Goal: Task Accomplishment & Management: Use online tool/utility

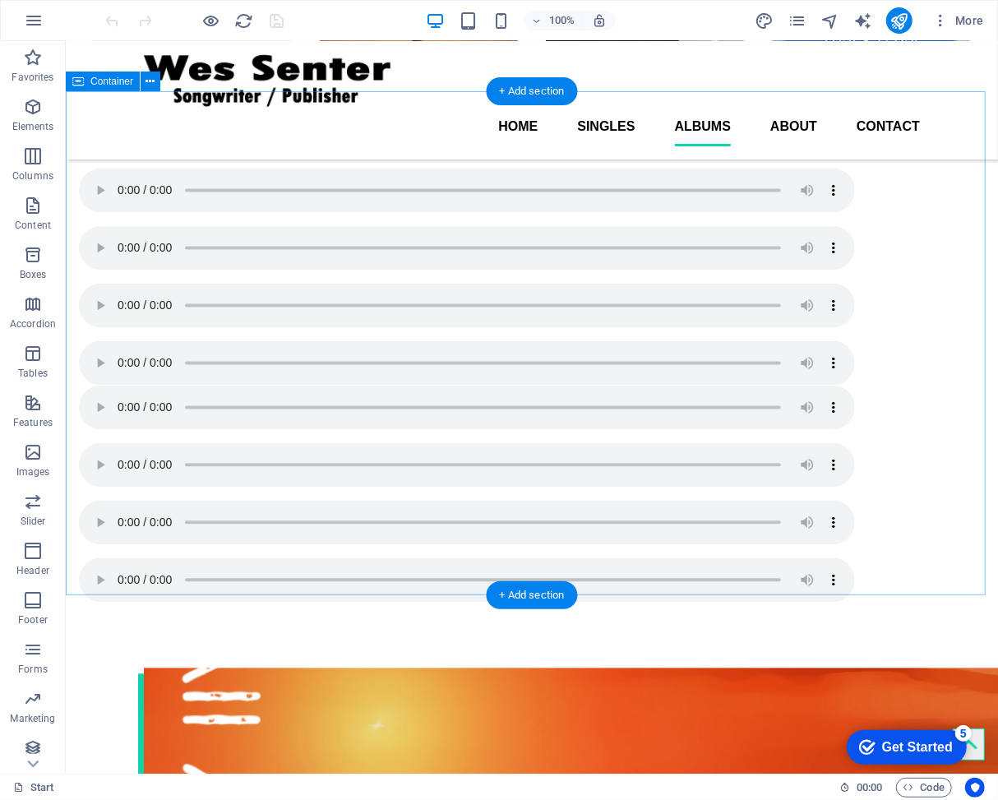
scroll to position [1738, 0]
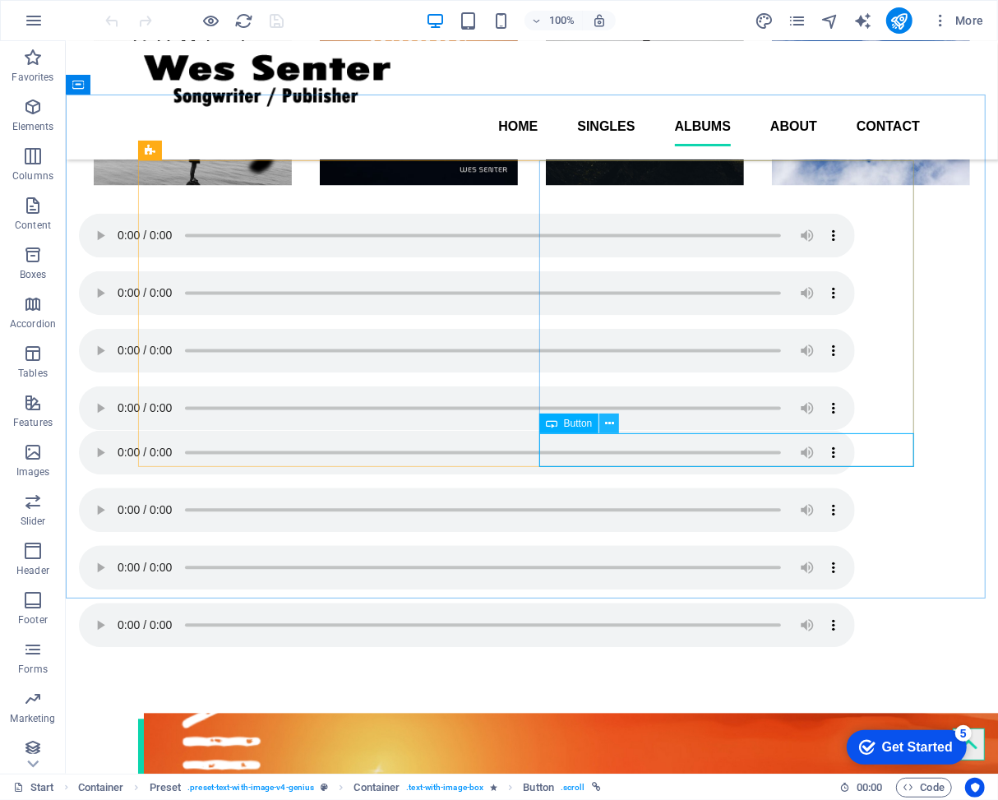
click at [612, 423] on icon at bounding box center [609, 423] width 9 height 17
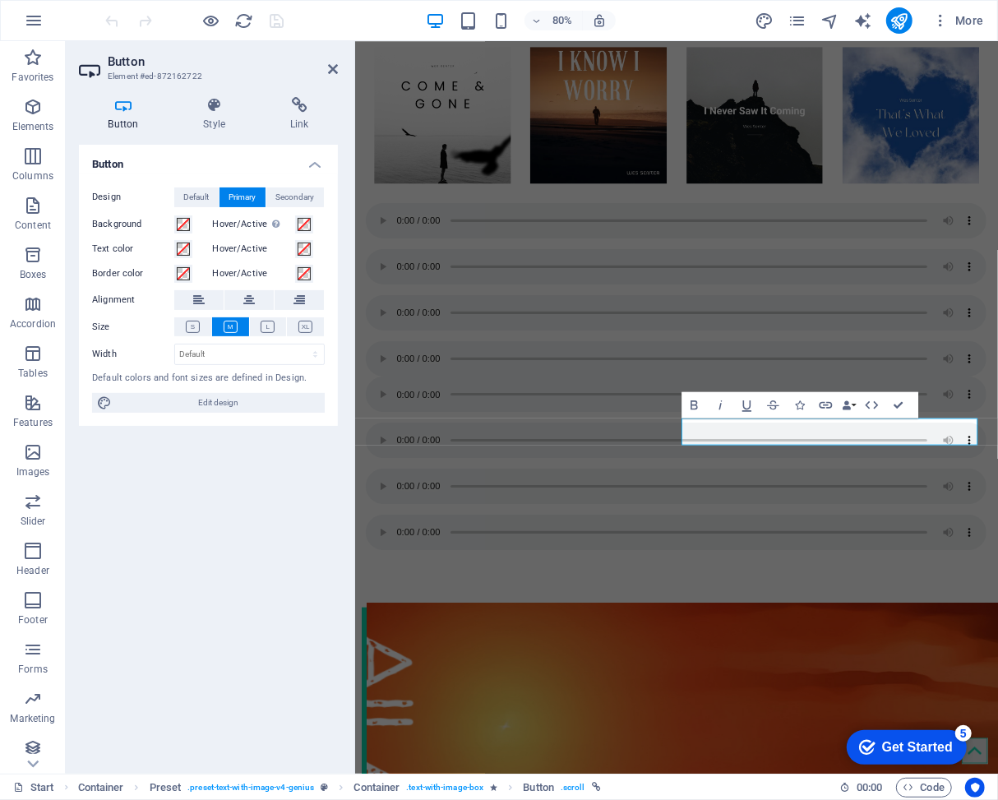
click at [125, 108] on icon at bounding box center [123, 105] width 89 height 16
click at [231, 402] on span "Edit design" at bounding box center [218, 403] width 203 height 20
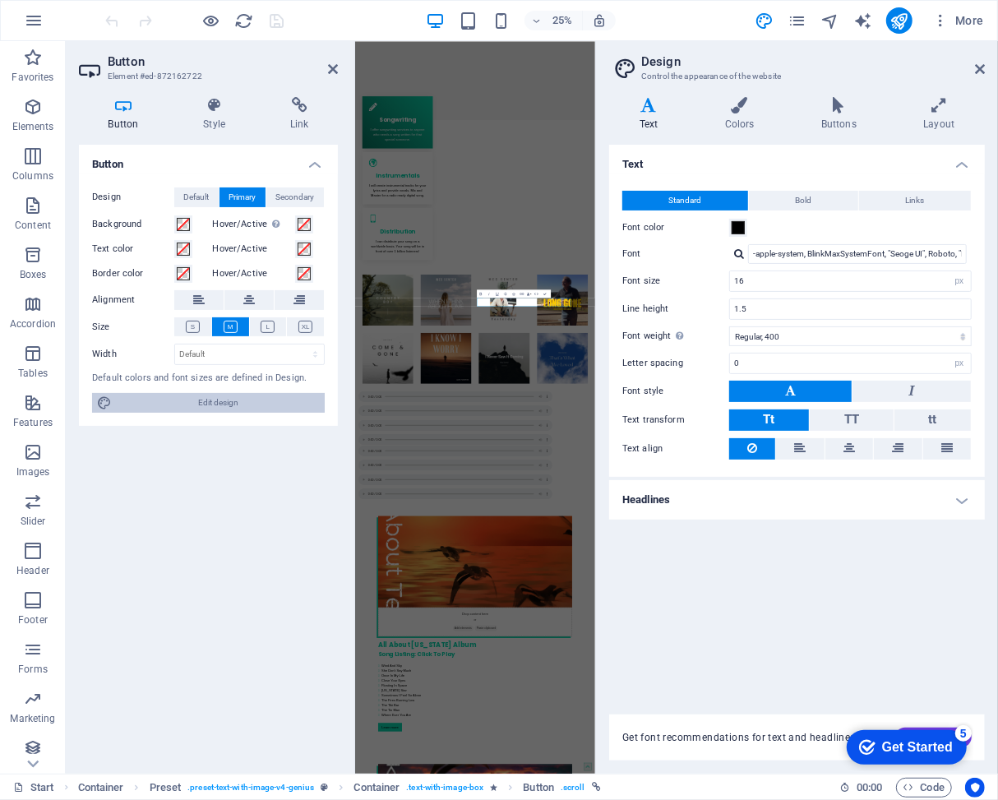
scroll to position [2515, 0]
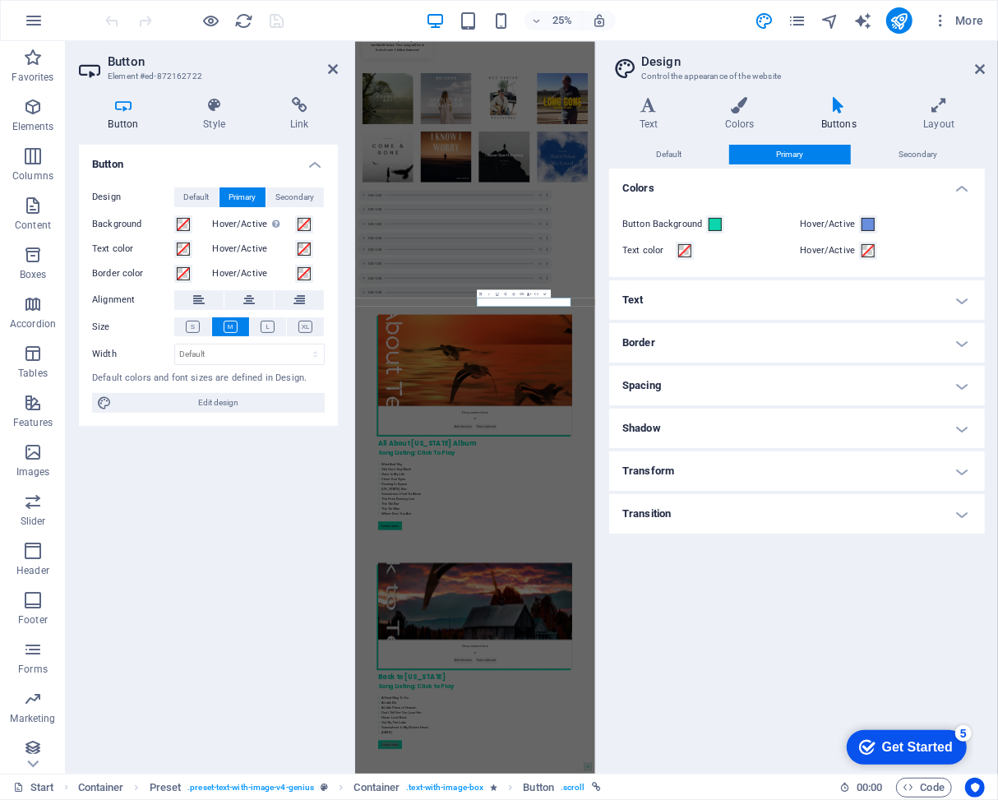
click at [844, 106] on icon at bounding box center [838, 105] width 95 height 16
click at [980, 69] on icon at bounding box center [980, 69] width 10 height 13
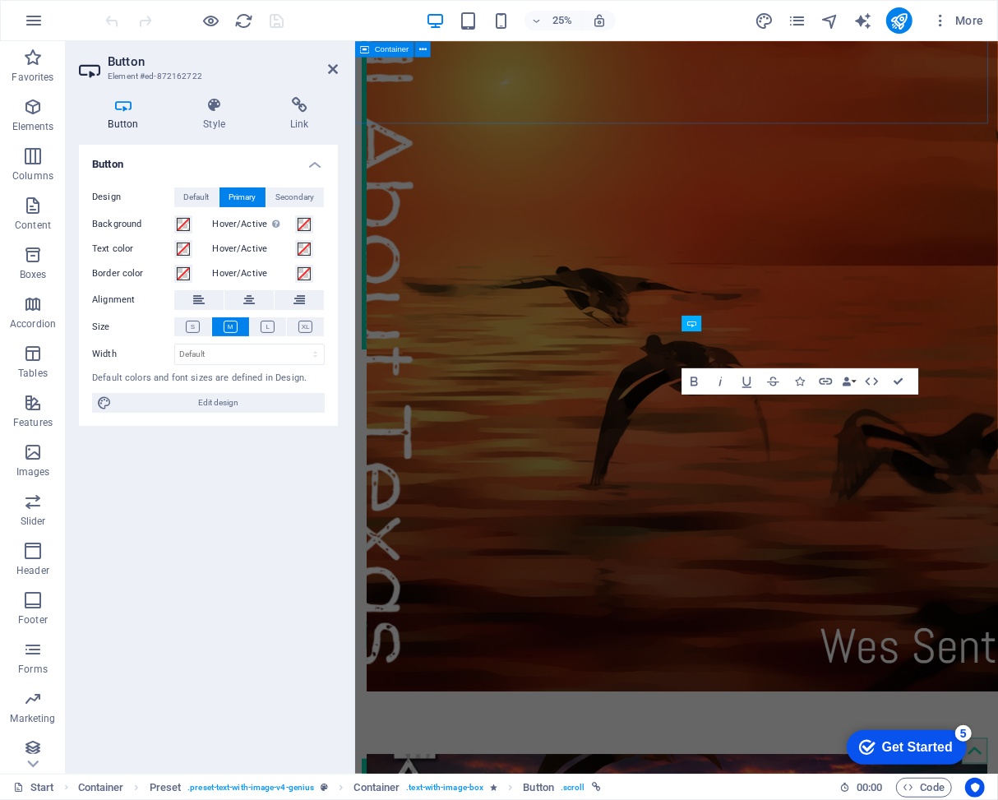
scroll to position [1739, 0]
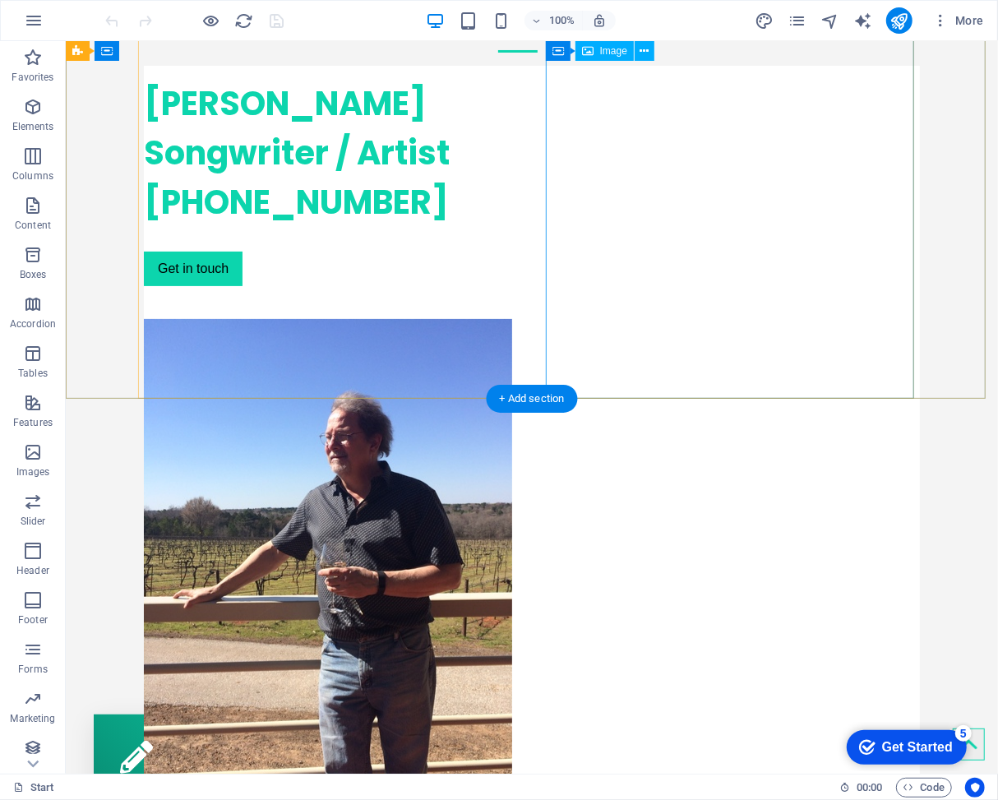
scroll to position [0, 0]
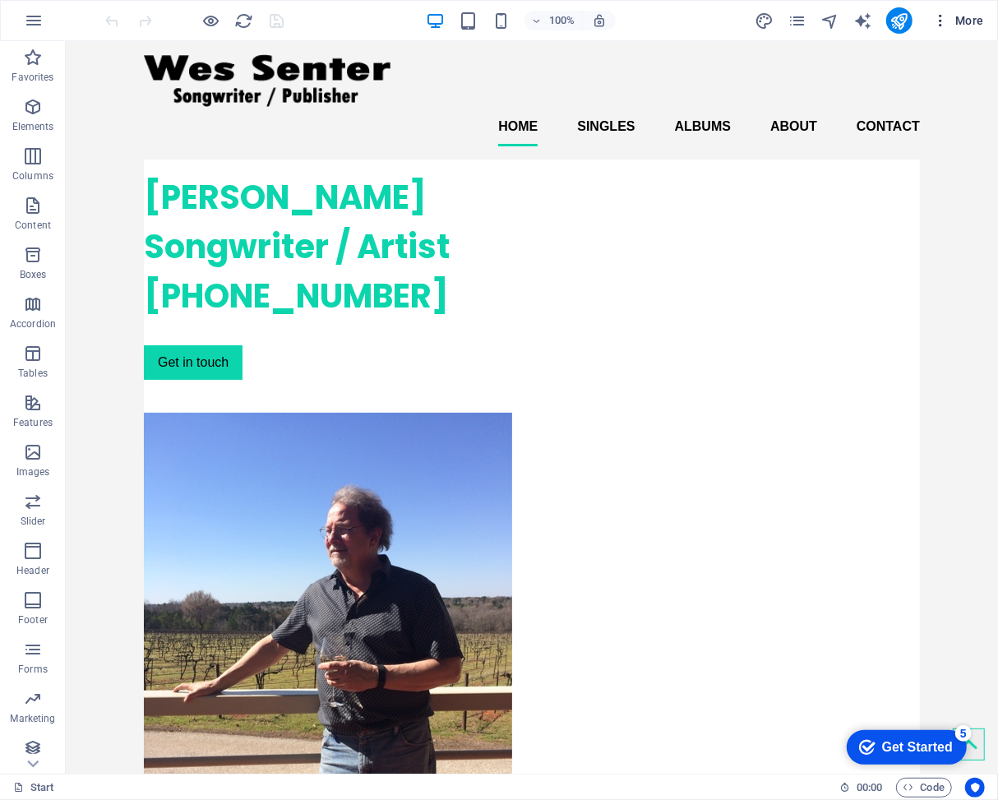
click at [968, 20] on span "More" at bounding box center [959, 20] width 52 height 16
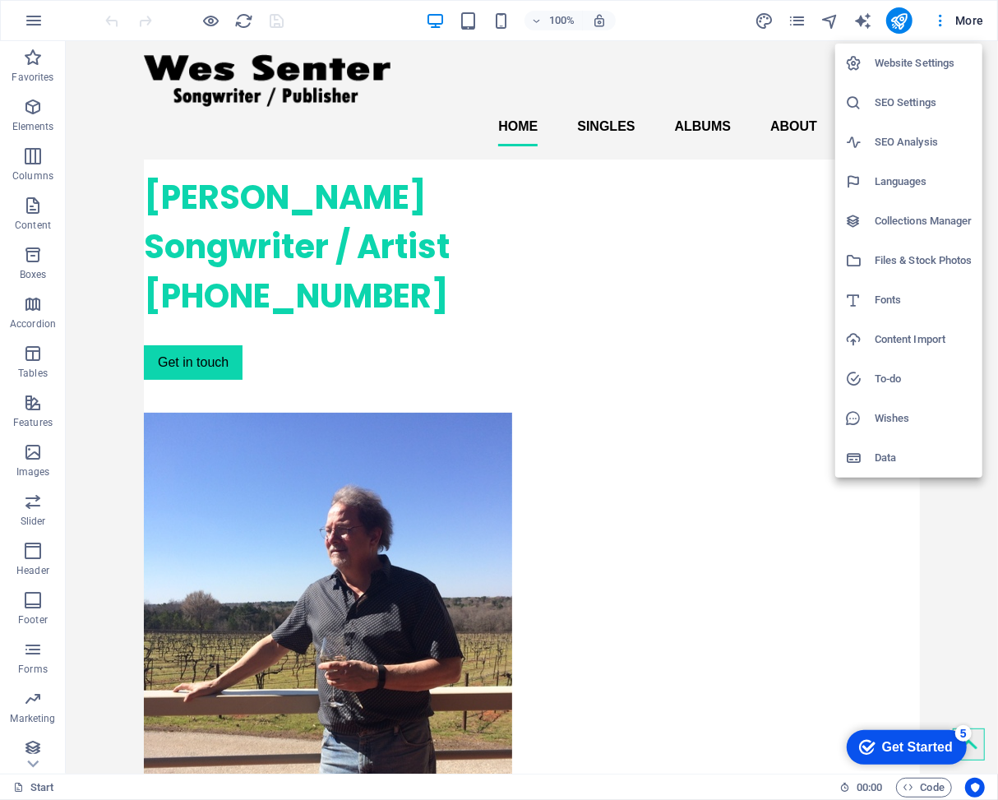
click at [938, 21] on div at bounding box center [499, 400] width 998 height 800
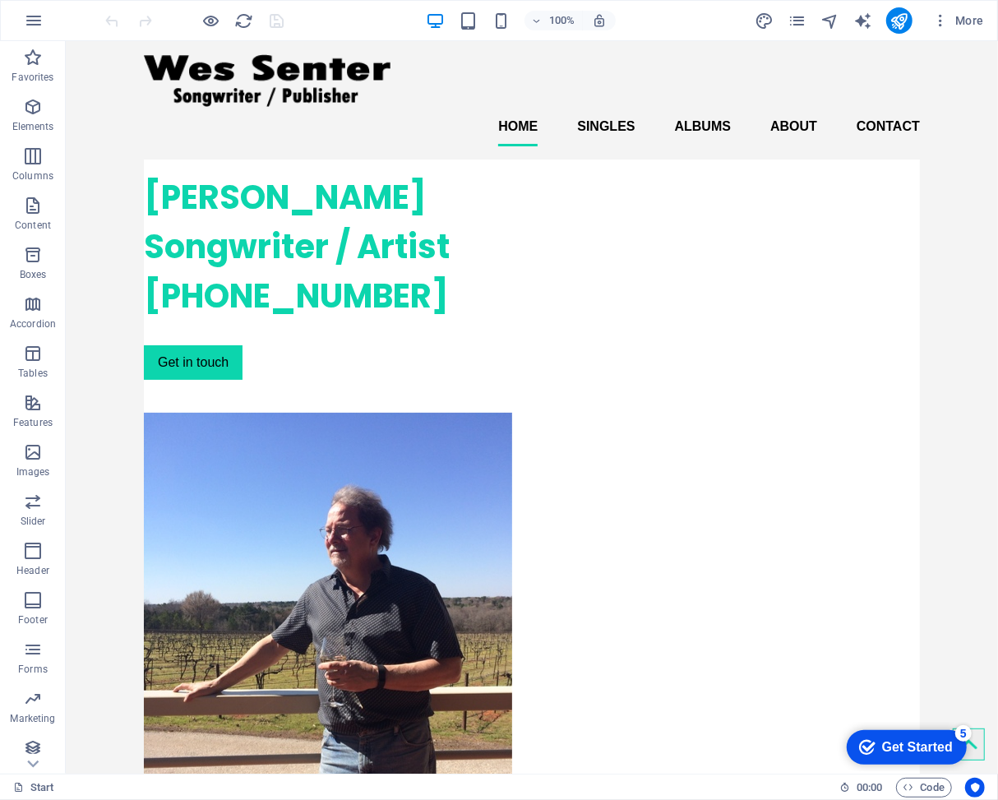
click at [944, 21] on icon "button" at bounding box center [941, 20] width 16 height 16
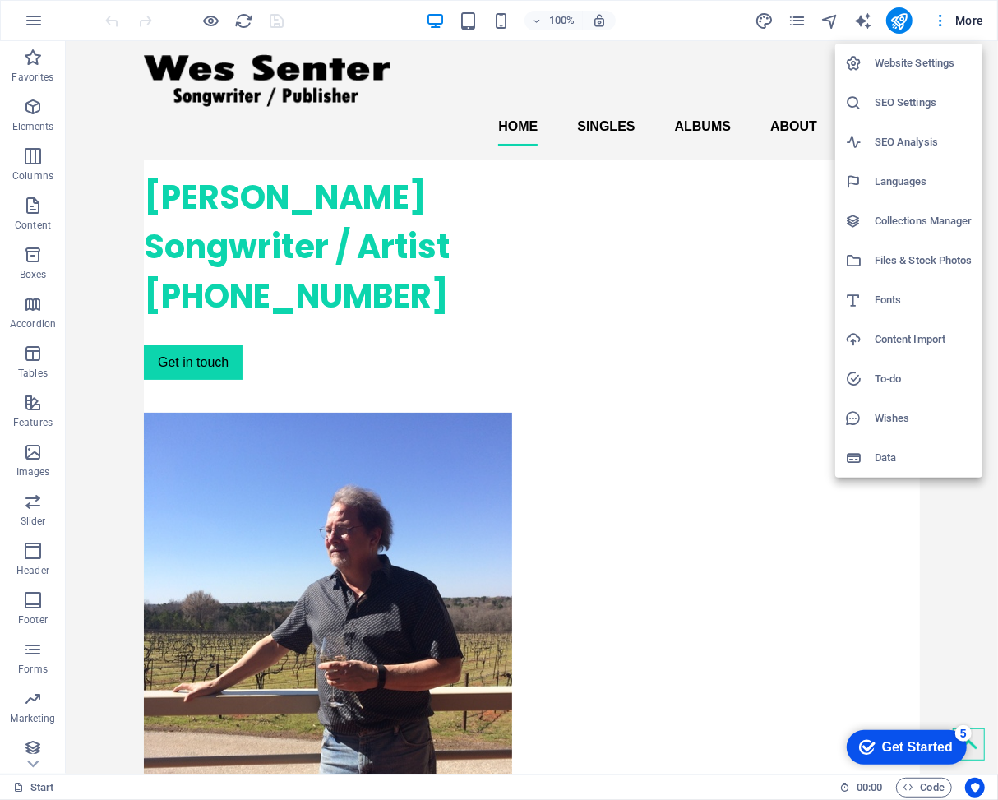
click at [765, 58] on div at bounding box center [499, 400] width 998 height 800
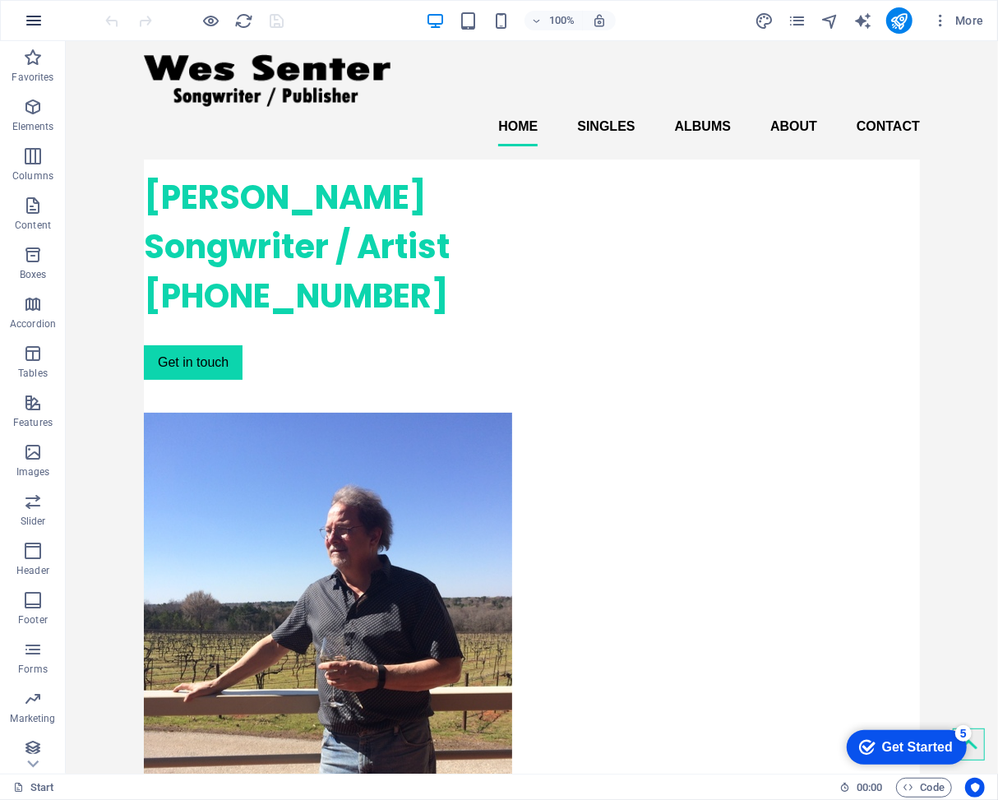
click at [32, 20] on icon "button" at bounding box center [34, 21] width 20 height 20
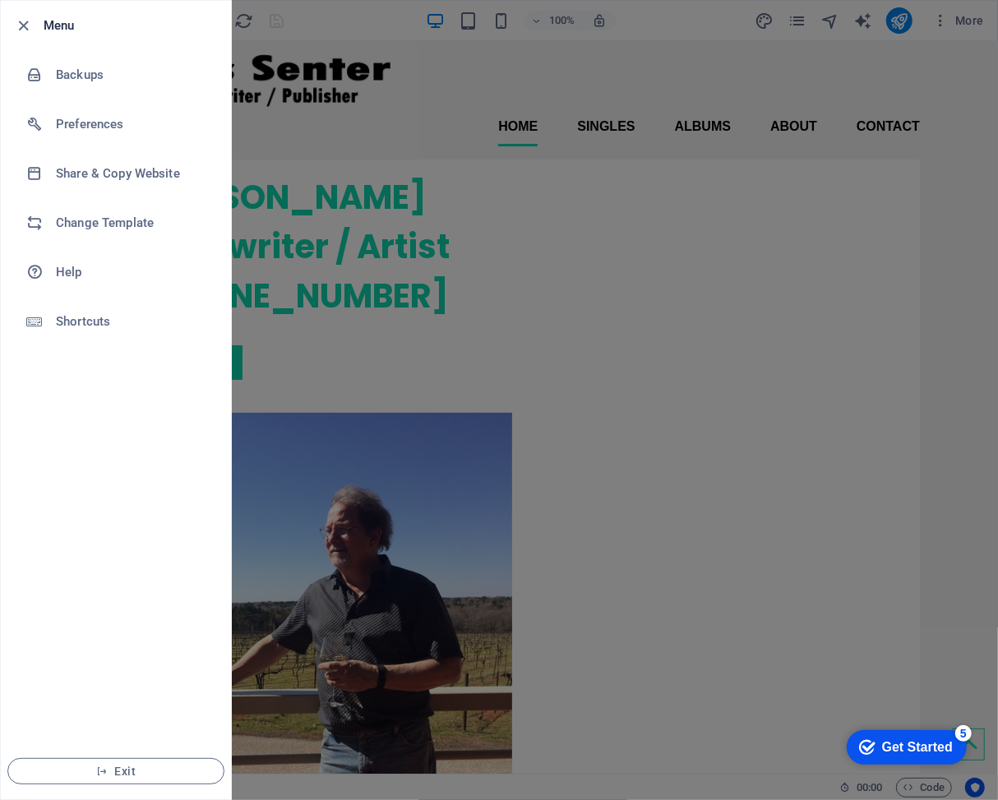
click at [419, 225] on div at bounding box center [499, 400] width 998 height 800
